Goal: Transaction & Acquisition: Obtain resource

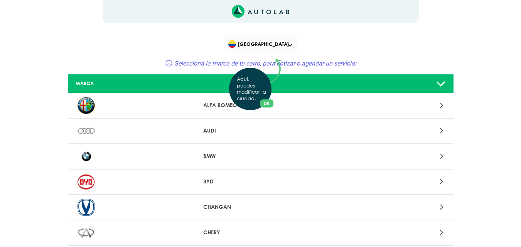
click at [287, 44] on div "Aquí, puedes modificar la ciudad. OK .aex,.bex{fill:none!important;stroke:#50c4…" at bounding box center [260, 123] width 521 height 247
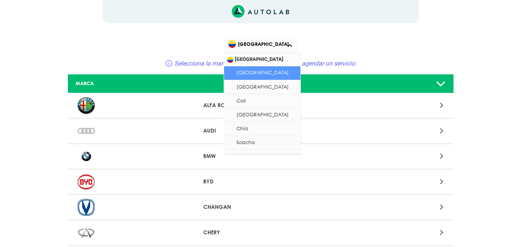
click at [288, 47] on span at bounding box center [289, 45] width 5 height 3
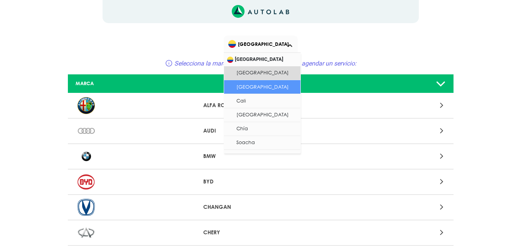
click at [261, 91] on li "[GEOGRAPHIC_DATA]" at bounding box center [262, 87] width 76 height 14
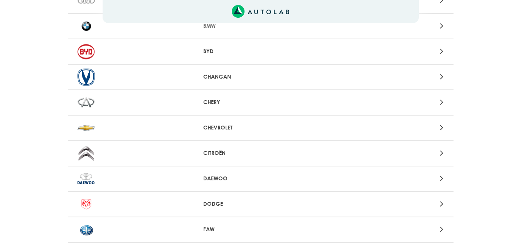
scroll to position [154, 0]
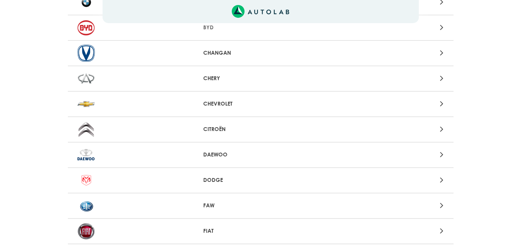
click at [219, 104] on p "CHEVROLET" at bounding box center [260, 104] width 114 height 8
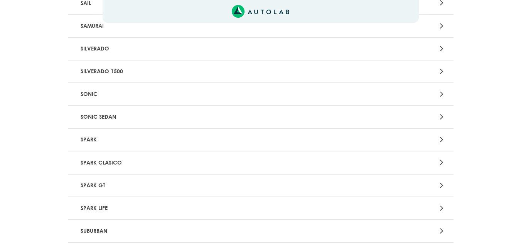
scroll to position [1734, 0]
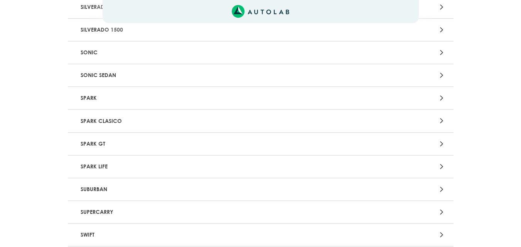
click at [102, 167] on p "SPARK LIFE" at bounding box center [197, 167] width 240 height 14
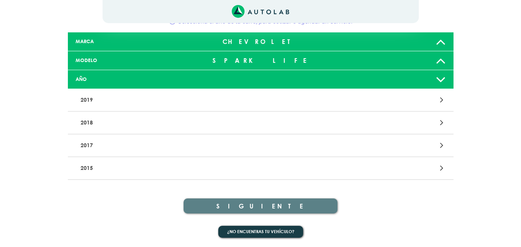
scroll to position [3, 0]
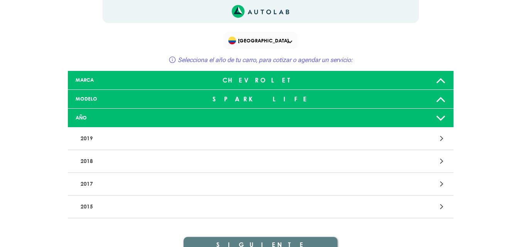
click at [439, 114] on icon at bounding box center [440, 117] width 10 height 15
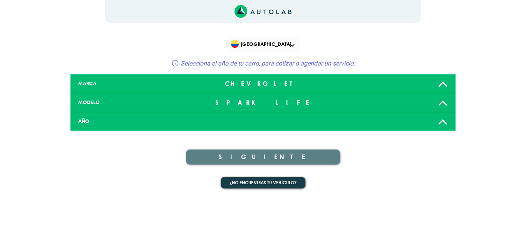
click at [434, 123] on div at bounding box center [390, 121] width 127 height 15
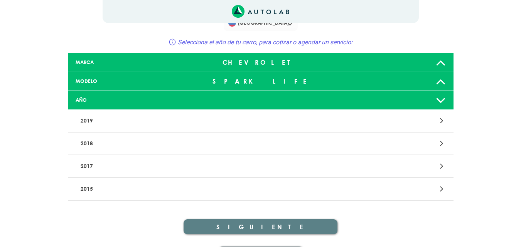
scroll to position [42, 0]
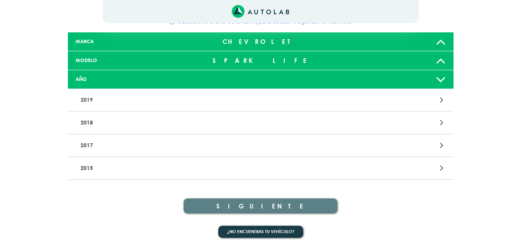
click at [437, 60] on icon at bounding box center [440, 60] width 10 height 15
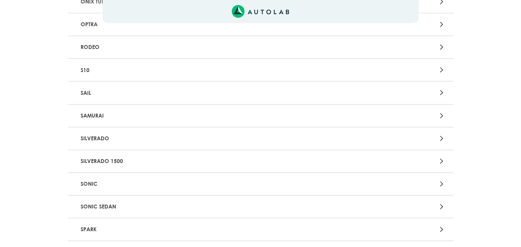
scroll to position [1696, 0]
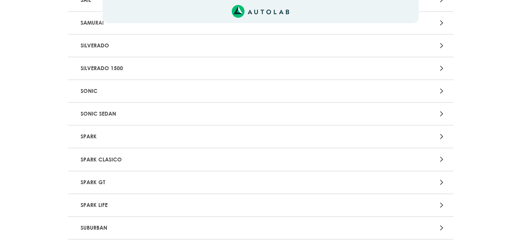
click at [96, 136] on p "SPARK" at bounding box center [197, 136] width 240 height 14
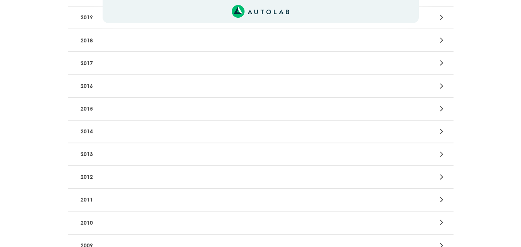
scroll to position [231, 0]
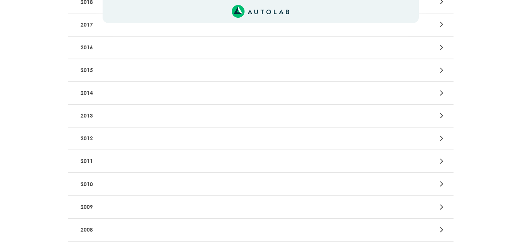
click at [108, 183] on p "2010" at bounding box center [197, 184] width 240 height 14
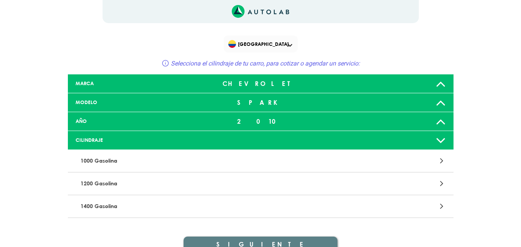
click at [114, 166] on p "1000 Gasolina" at bounding box center [197, 161] width 240 height 14
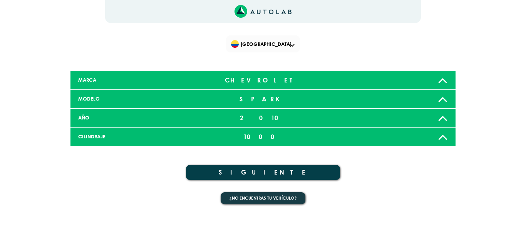
click at [238, 175] on button "SIGUIENTE" at bounding box center [263, 172] width 154 height 15
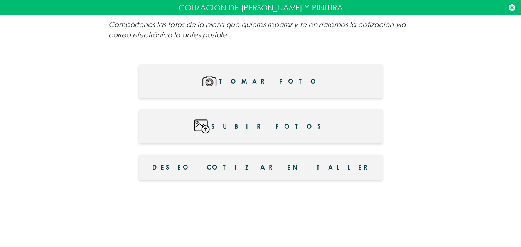
scroll to position [193, 0]
click at [512, 8] on icon at bounding box center [511, 8] width 7 height 8
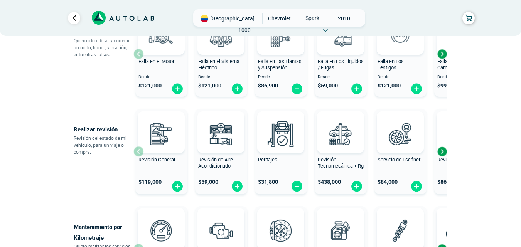
scroll to position [231, 0]
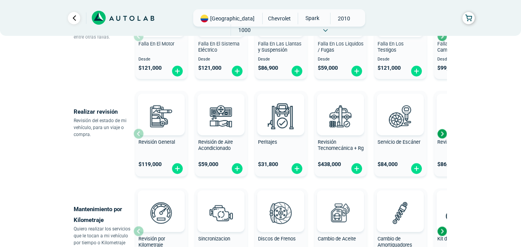
click at [443, 134] on div "Next slide" at bounding box center [442, 134] width 12 height 12
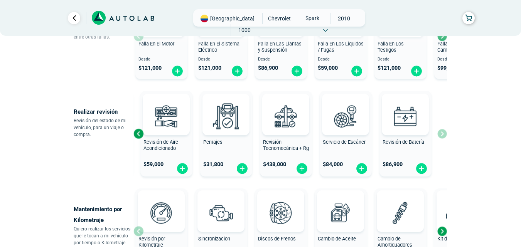
click at [443, 134] on div "Revisión General $ 119,000 Revisión de Aire Acondicionado $ 59,000 Peritajes $ …" at bounding box center [289, 134] width 313 height 92
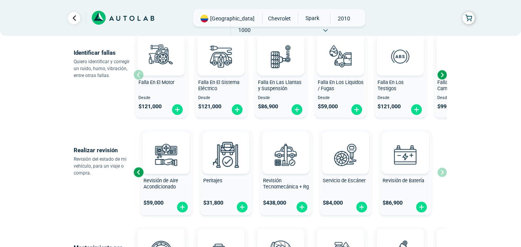
click at [442, 73] on div "Next slide" at bounding box center [442, 75] width 12 height 12
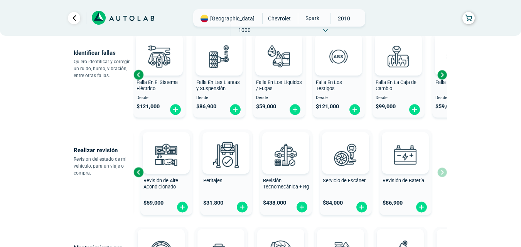
click at [443, 73] on div "Next slide" at bounding box center [442, 75] width 12 height 12
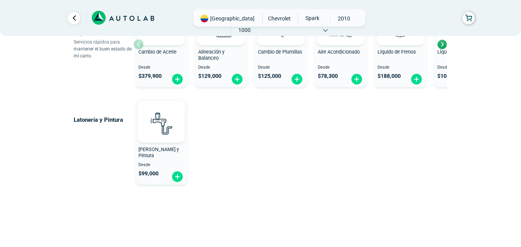
scroll to position [524, 0]
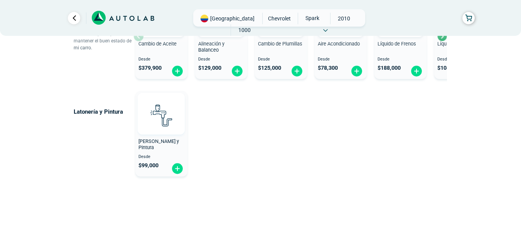
click at [156, 130] on img at bounding box center [161, 115] width 34 height 34
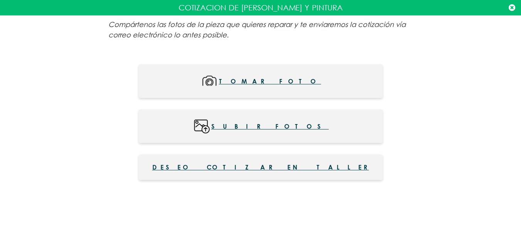
click at [252, 165] on span "Deseo cotizar en taller" at bounding box center [260, 167] width 217 height 9
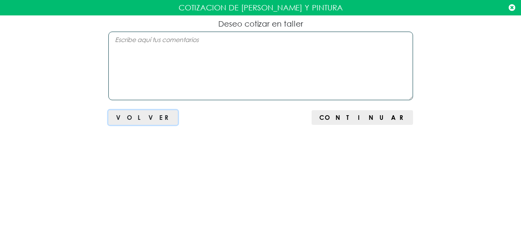
click at [130, 116] on span "Volver" at bounding box center [143, 117] width 54 height 7
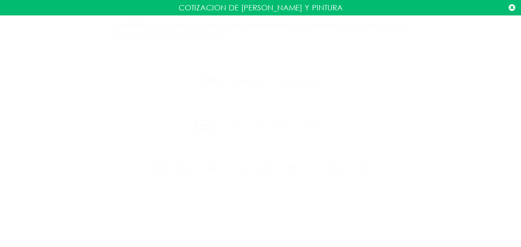
click at [511, 8] on icon at bounding box center [511, 8] width 7 height 8
